Goal: Find specific page/section: Find specific page/section

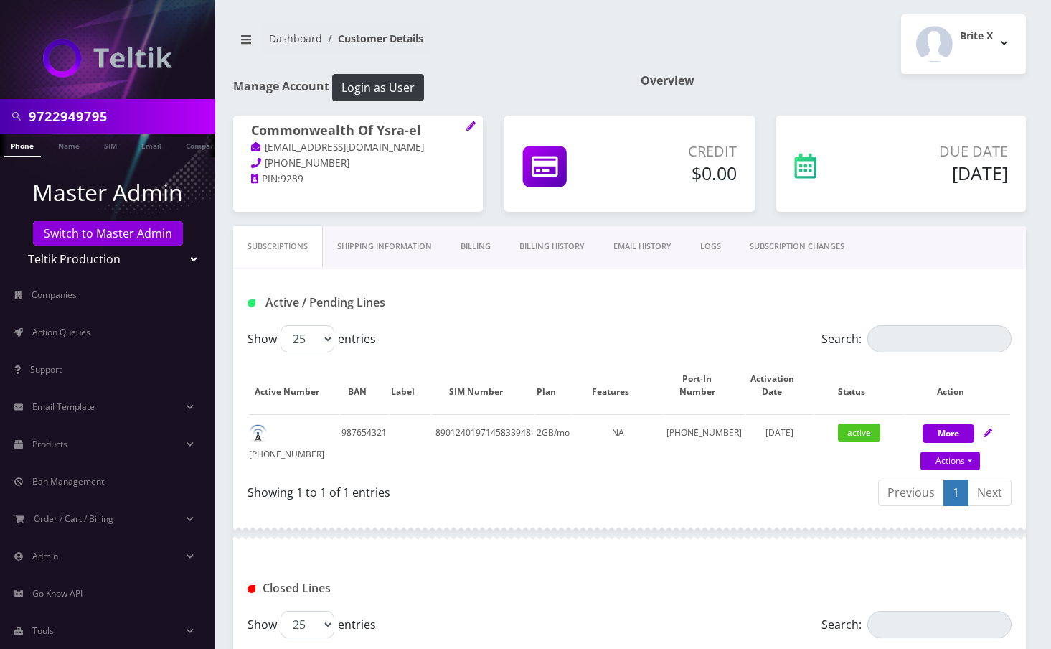
click at [88, 124] on input "9722949795" at bounding box center [120, 116] width 183 height 27
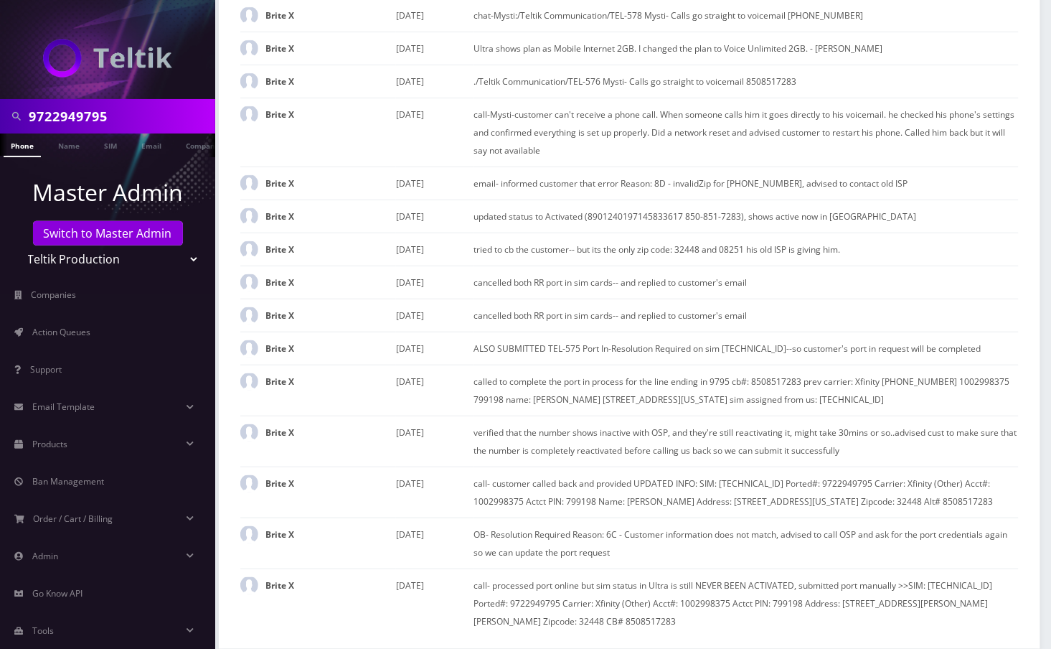
click at [88, 124] on input "9722949795" at bounding box center [120, 116] width 183 height 27
type input "9145316551"
click at [23, 145] on link "Phone" at bounding box center [22, 145] width 37 height 24
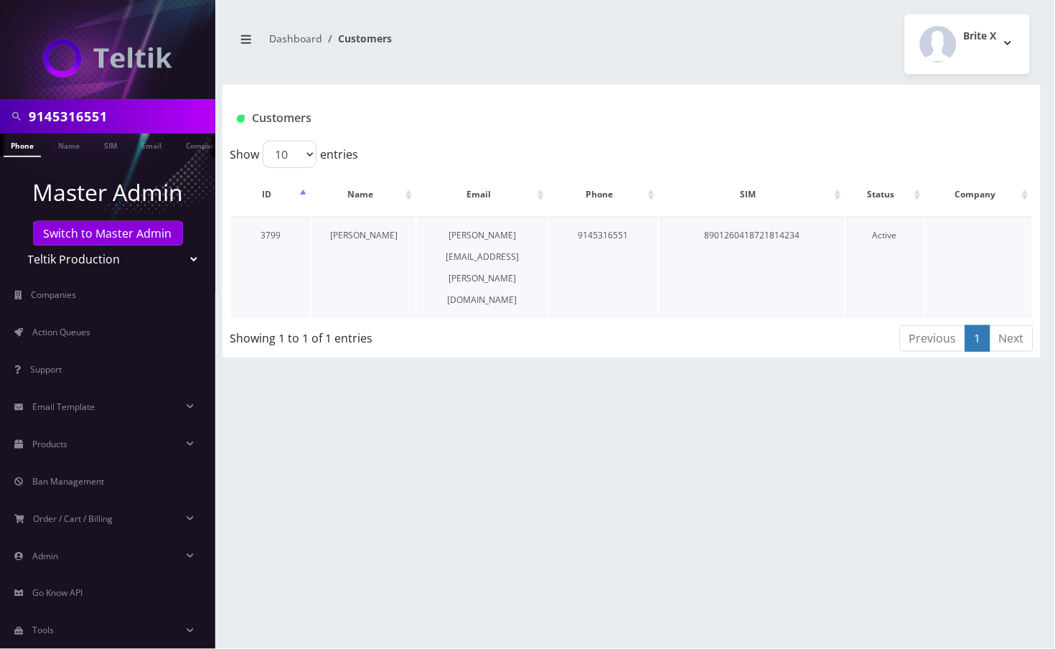
click at [358, 236] on link "David Prata" at bounding box center [363, 235] width 67 height 12
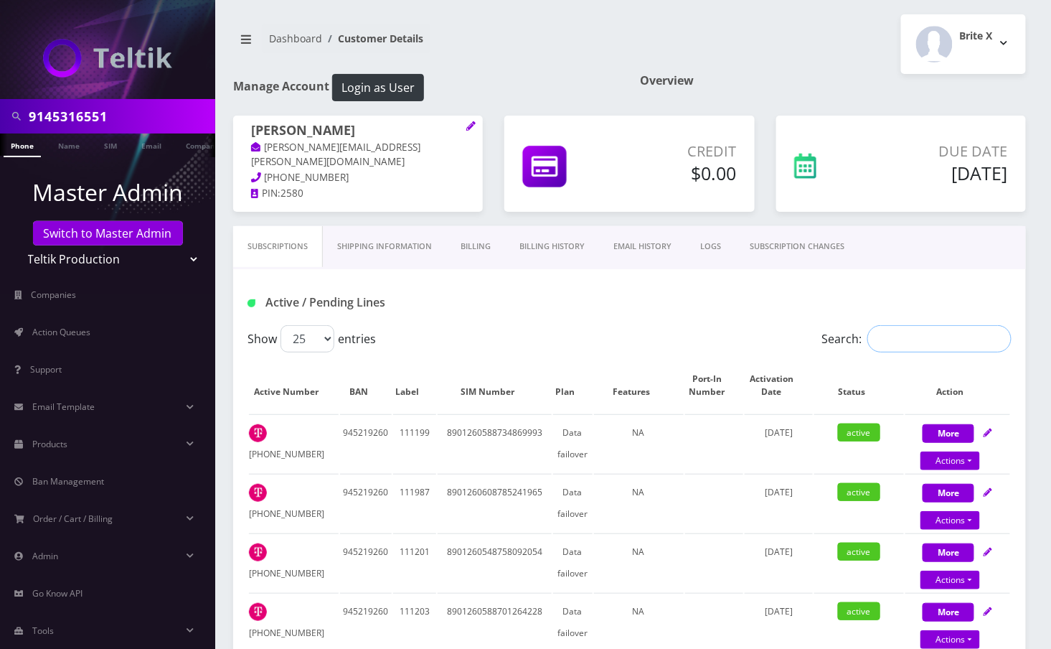
click at [983, 339] on input "Search:" at bounding box center [940, 338] width 144 height 27
paste input "9145316551"
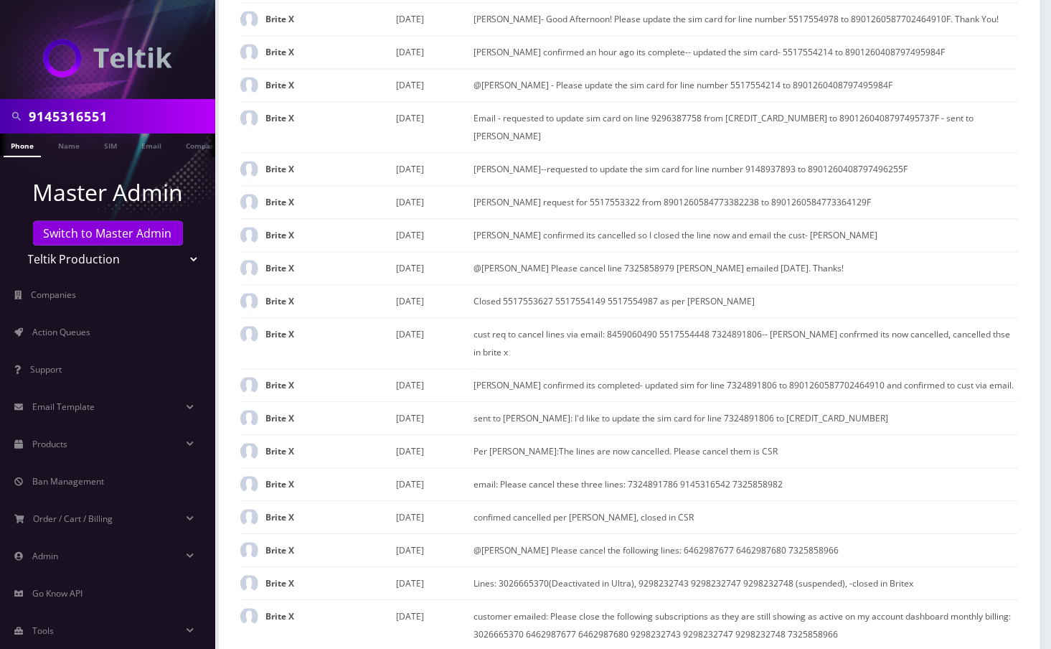
scroll to position [2651, 0]
type input "9145316551"
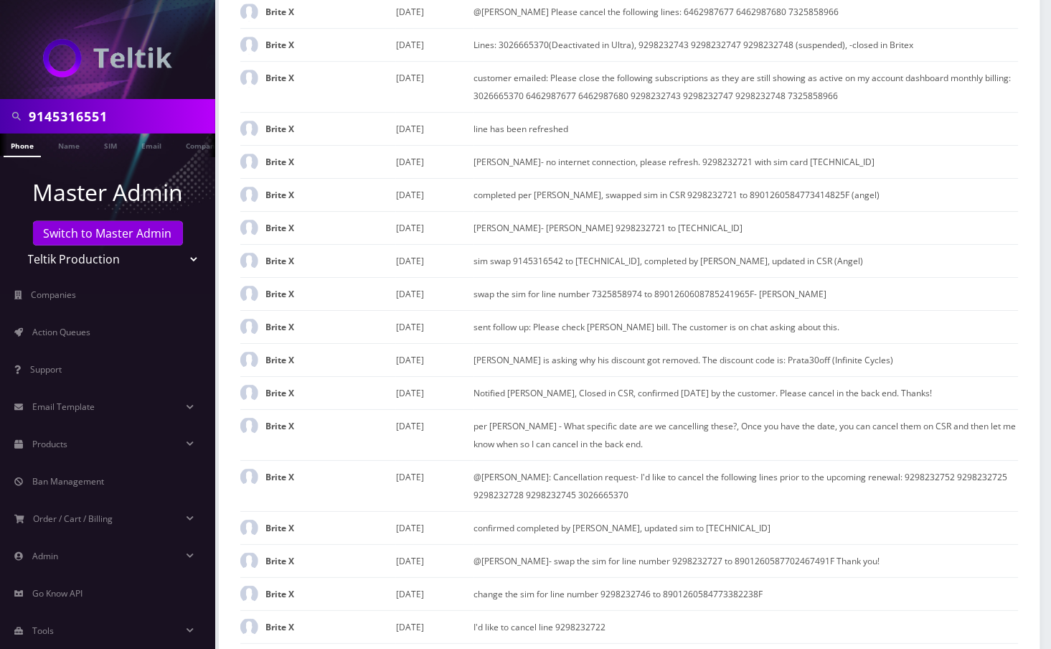
scroll to position [3236, 0]
